Goal: Task Accomplishment & Management: Manage account settings

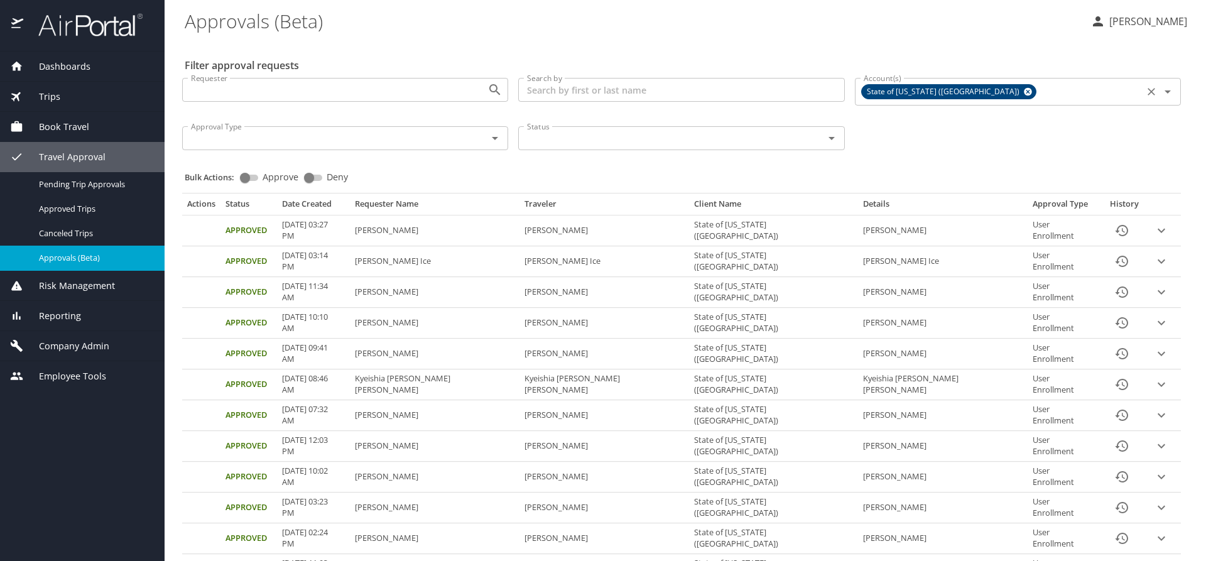
click at [1024, 91] on icon at bounding box center [1028, 92] width 8 height 8
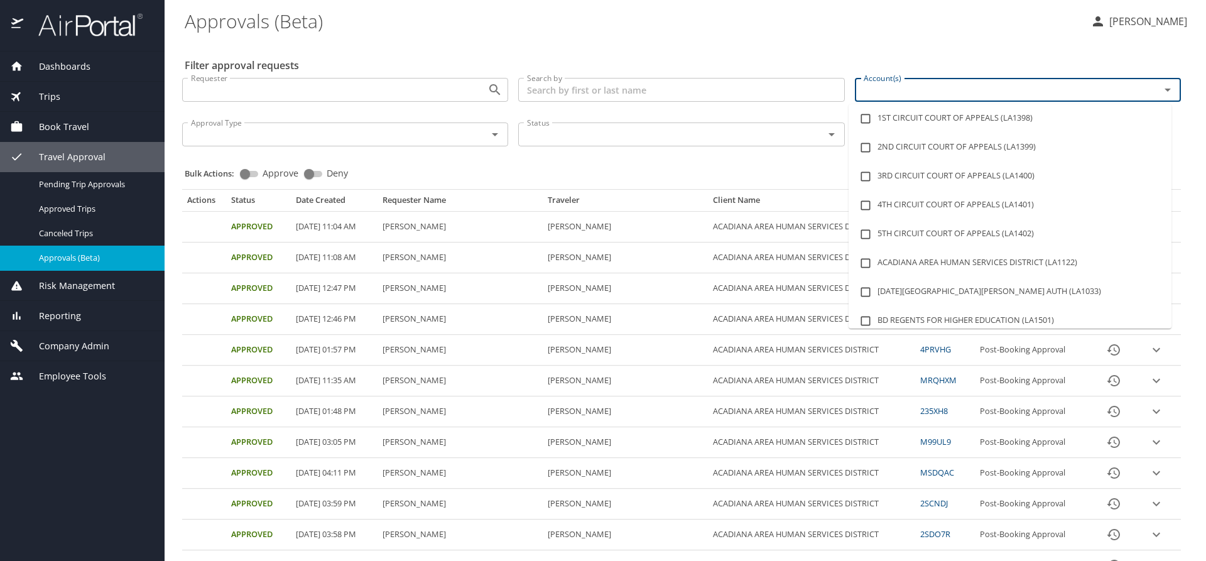
click at [869, 89] on input "Account(s)" at bounding box center [999, 90] width 281 height 16
type input "lsu"
click at [980, 317] on li "LSU LSU HEALTH SCIENCES CTR SHREVEPORT (LA1481)" at bounding box center [1010, 321] width 323 height 29
checkbox input "true"
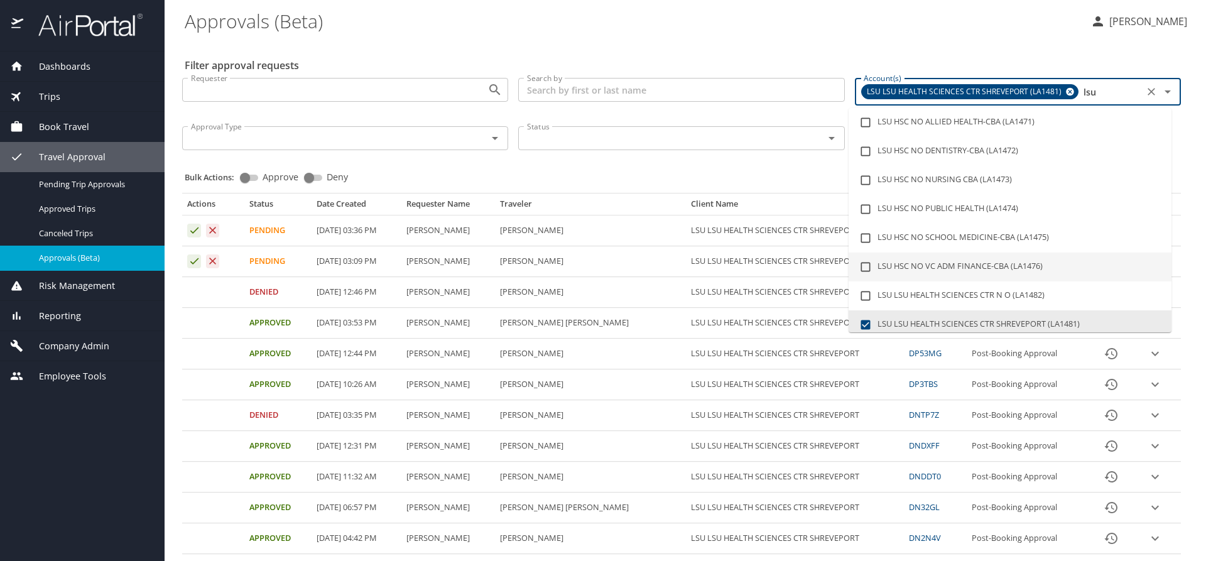
type input "lsu"
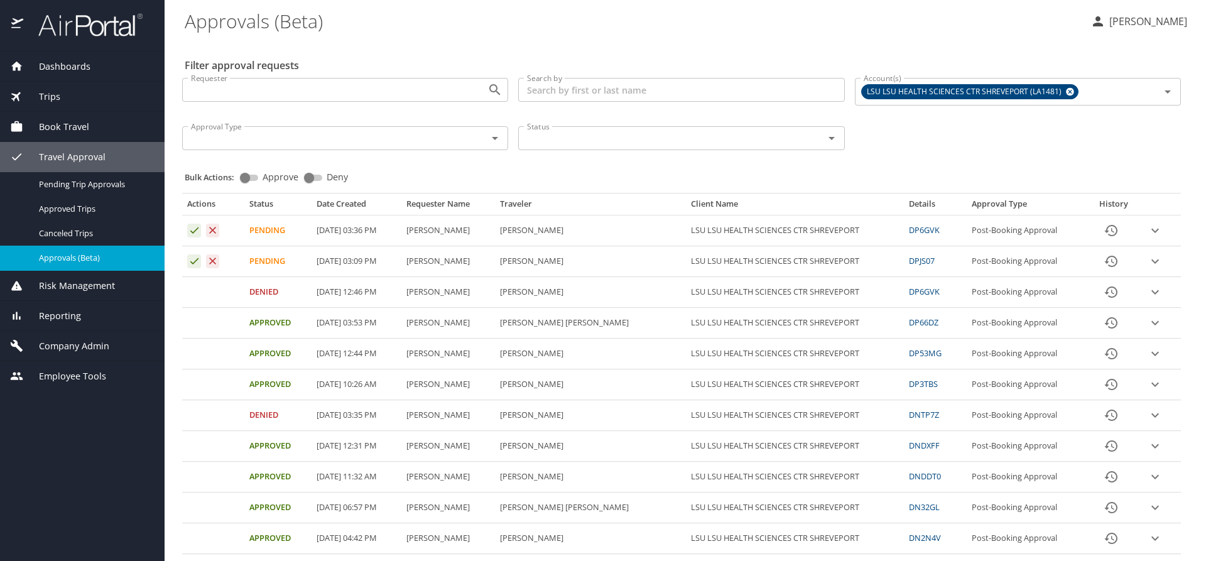
click at [743, 161] on div "Bulk Actions: Approve Deny" at bounding box center [685, 172] width 1001 height 28
click at [1148, 229] on icon "expand row" at bounding box center [1155, 230] width 15 height 15
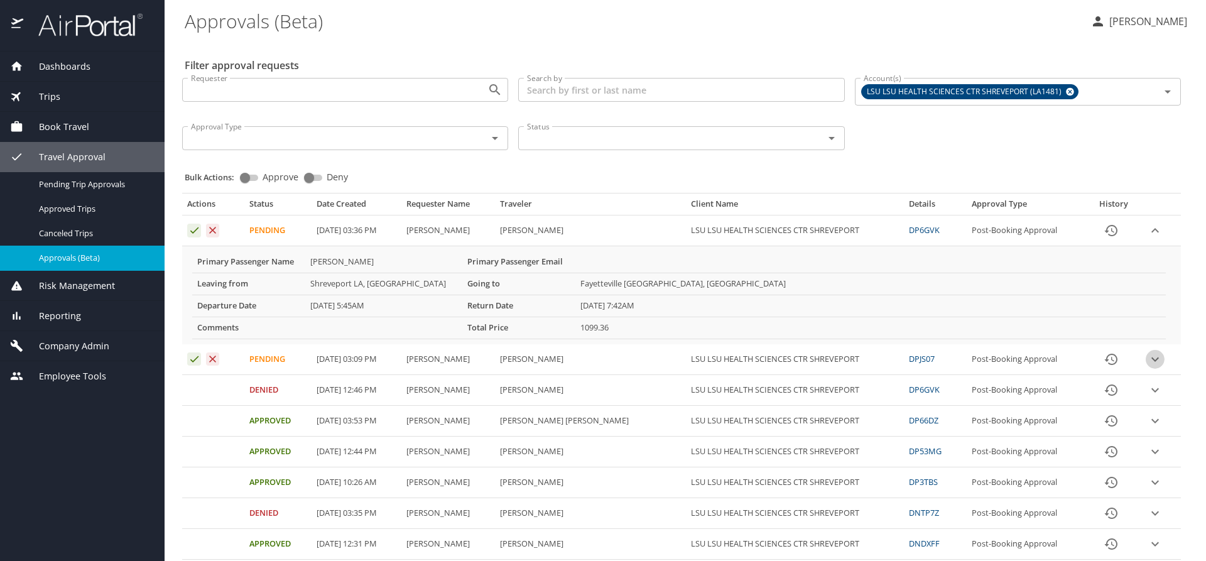
click at [1148, 357] on icon "expand row" at bounding box center [1155, 359] width 15 height 15
